Goal: Task Accomplishment & Management: Complete application form

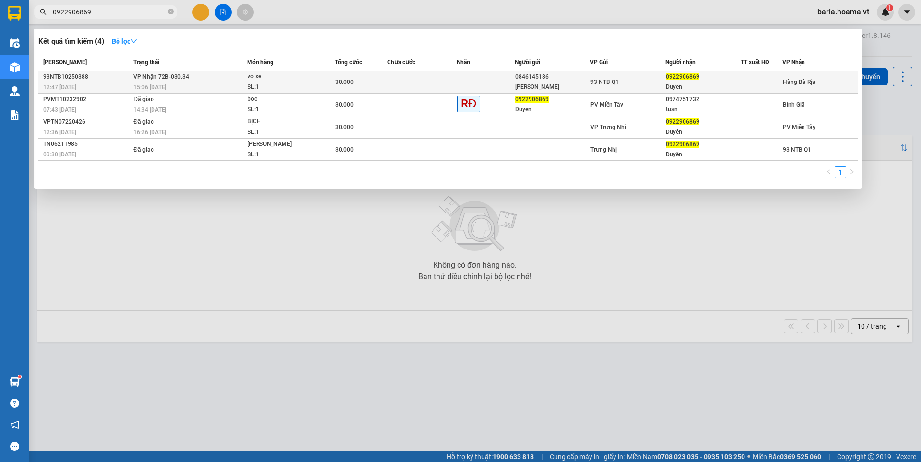
type input "0922906869"
click at [677, 84] on div "Duyen" at bounding box center [703, 87] width 74 height 10
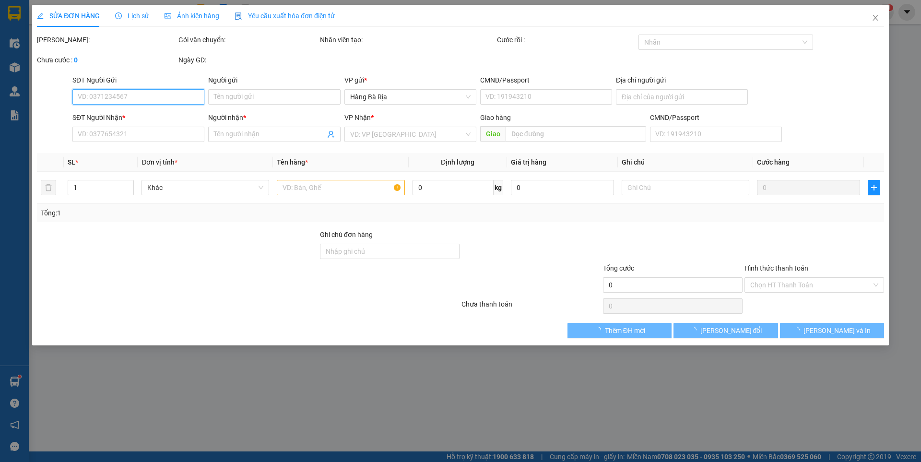
type input "0846145186"
type input "[PERSON_NAME]"
type input "210 Ton That Thuyet F3 Q4"
type input "0922906869"
type input "Duyen"
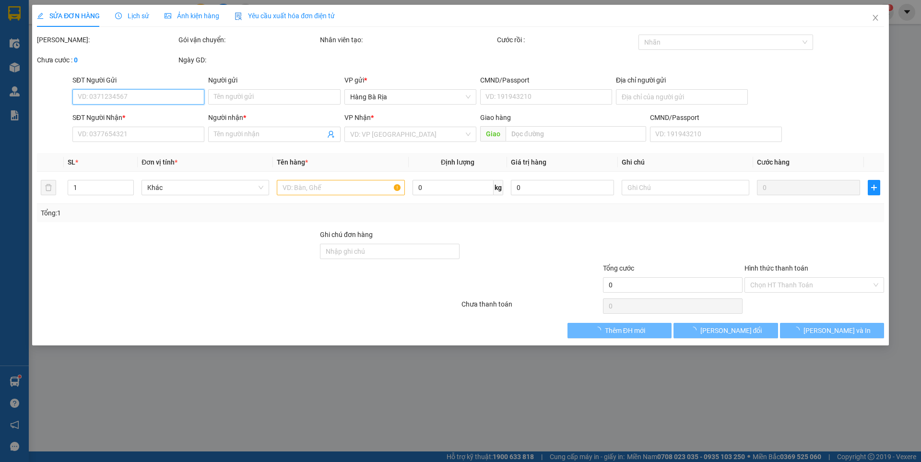
type input "30.000"
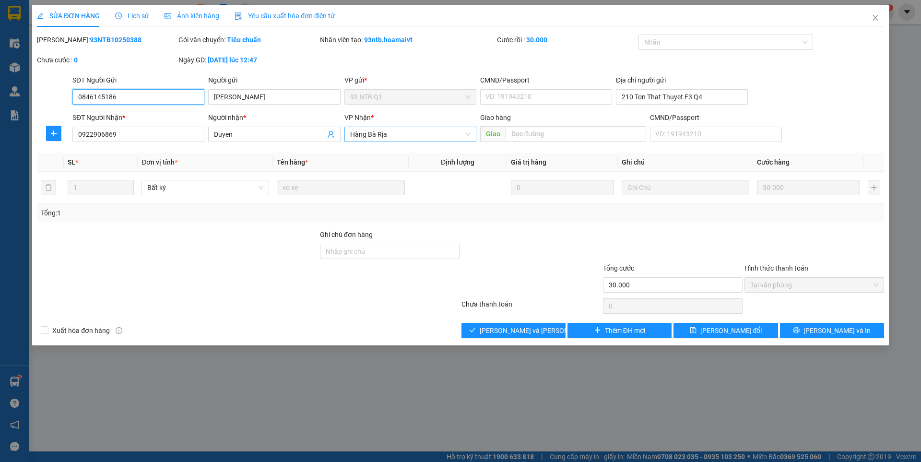
click at [432, 132] on span "Hàng Bà Rịa" at bounding box center [410, 134] width 120 height 14
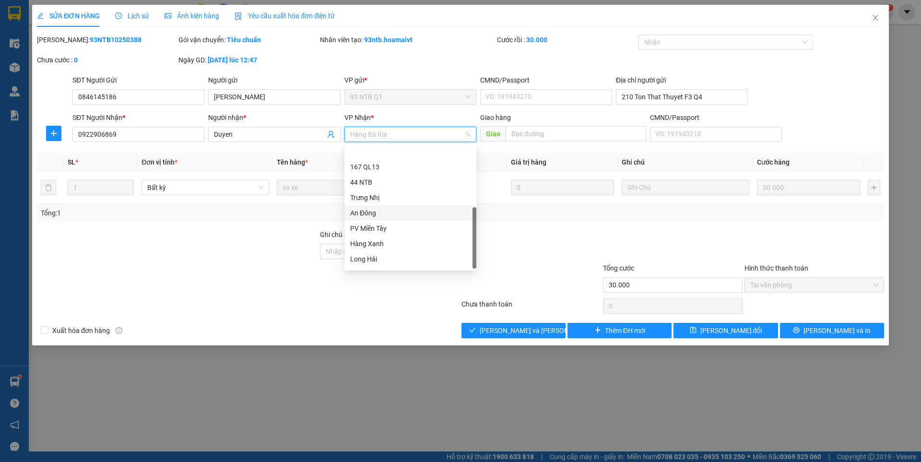
scroll to position [77, 0]
click at [405, 230] on div "Long Hải" at bounding box center [410, 230] width 120 height 11
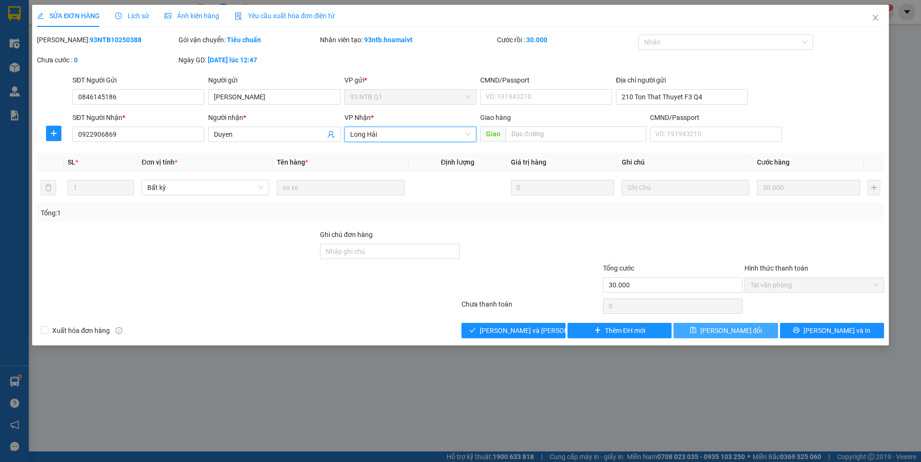
click at [697, 333] on icon "save" at bounding box center [693, 330] width 7 height 7
